Goal: Transaction & Acquisition: Purchase product/service

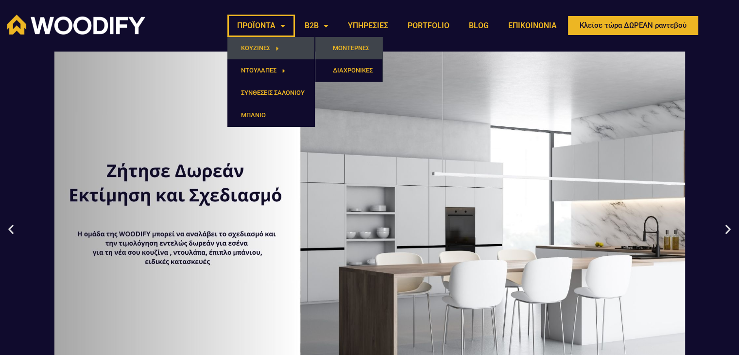
click at [354, 55] on link "ΜΟΝΤΕΡΝΕΣ" at bounding box center [348, 48] width 67 height 22
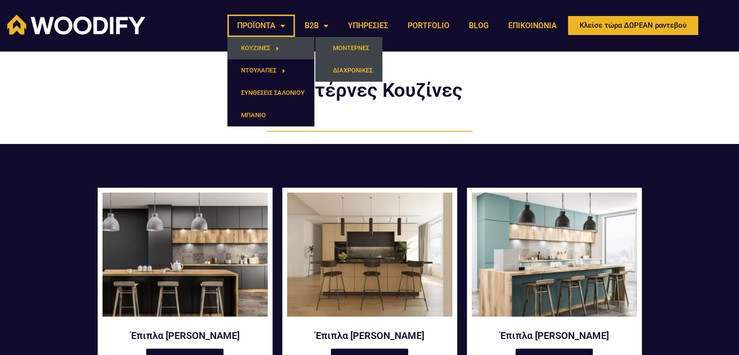
click at [370, 68] on link "ΔΙΑΧΡΟΝΙΚΕΣ" at bounding box center [348, 70] width 67 height 22
